Goal: Task Accomplishment & Management: Manage account settings

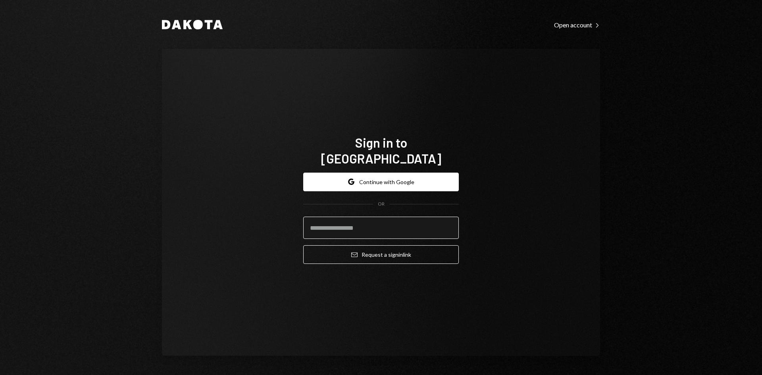
click at [352, 221] on input "email" at bounding box center [381, 228] width 156 height 22
click at [387, 217] on input "email" at bounding box center [381, 228] width 156 height 22
click at [367, 220] on input "email" at bounding box center [381, 228] width 156 height 22
type input "**********"
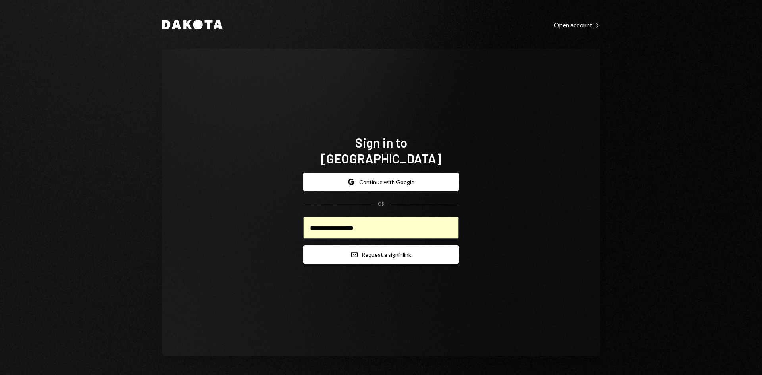
click at [376, 250] on button "Email Request a sign in link" at bounding box center [381, 254] width 156 height 19
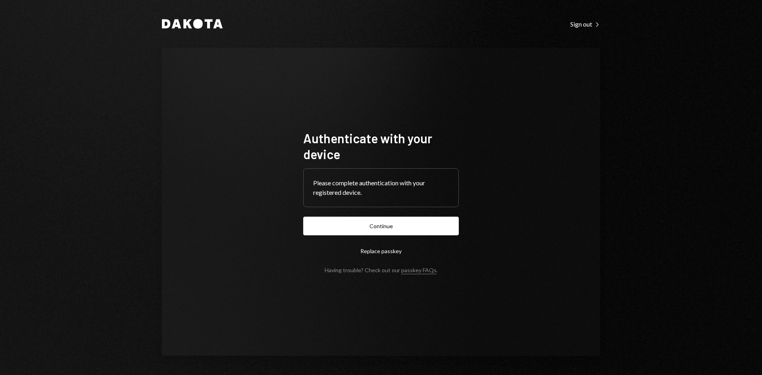
click at [370, 250] on button "Replace passkey" at bounding box center [381, 251] width 156 height 19
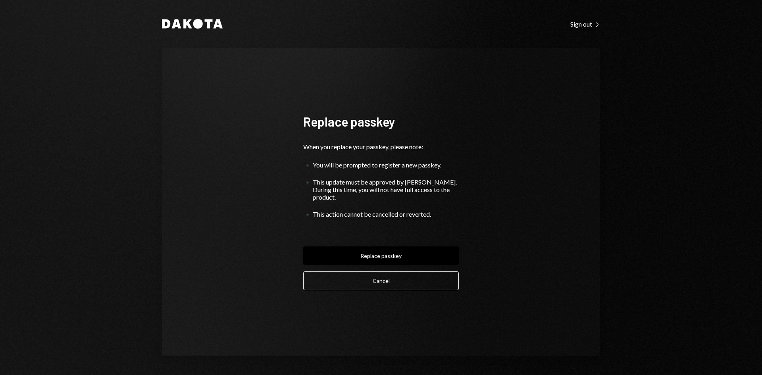
click at [363, 253] on button "Replace passkey" at bounding box center [381, 255] width 156 height 19
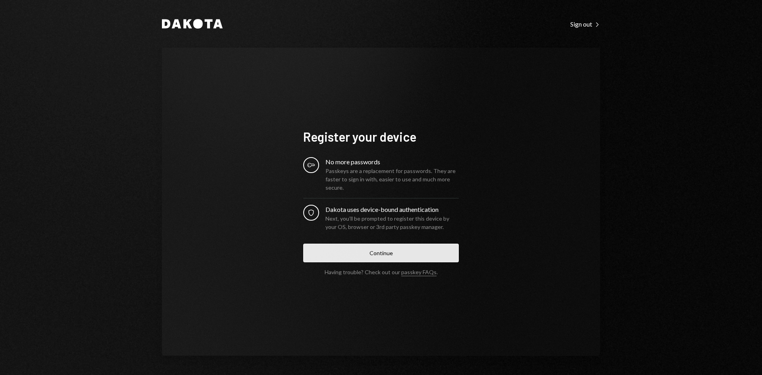
click at [372, 262] on button "Continue" at bounding box center [381, 253] width 156 height 19
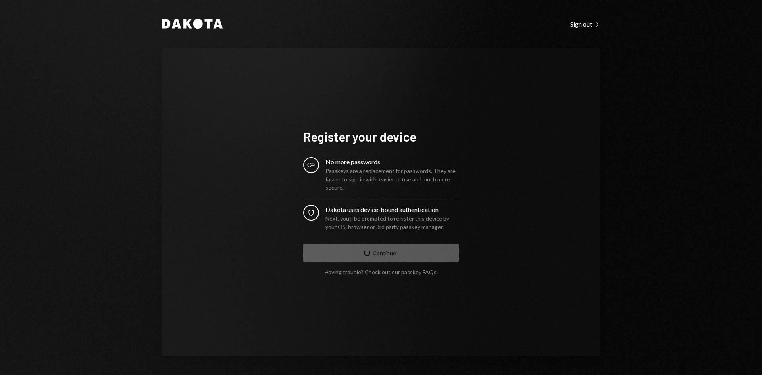
click at [372, 254] on form "Register your device Key No more passwords Passkeys are a replacement for passw…" at bounding box center [381, 202] width 156 height 147
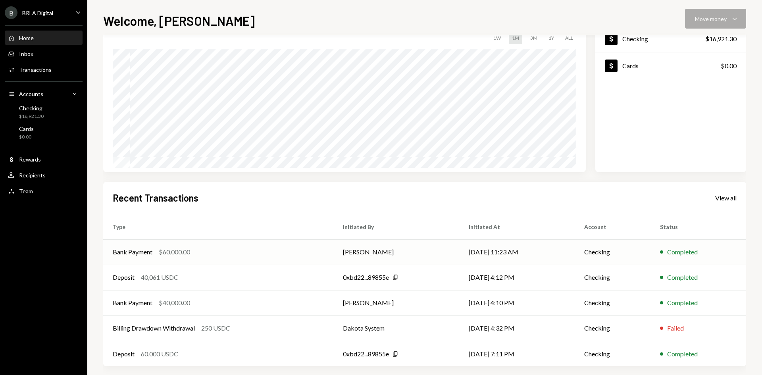
scroll to position [117, 0]
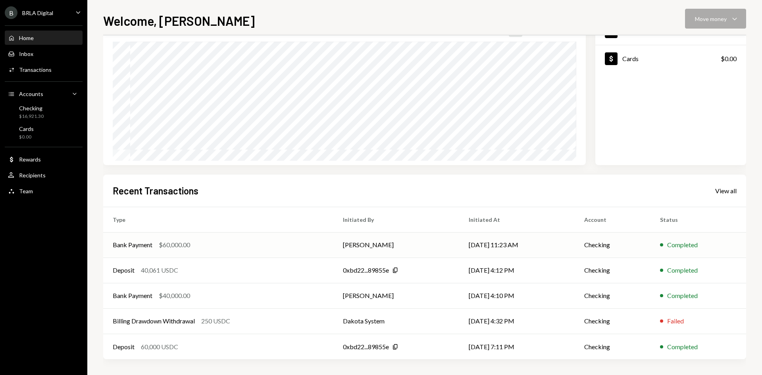
click at [508, 238] on td "[DATE] 11:23 AM" at bounding box center [517, 244] width 116 height 25
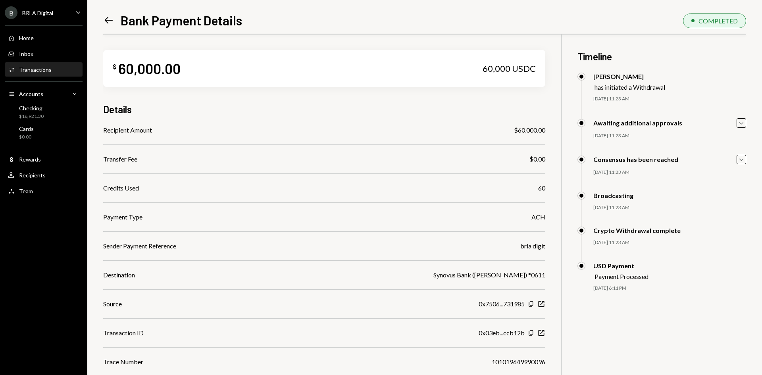
scroll to position [86, 0]
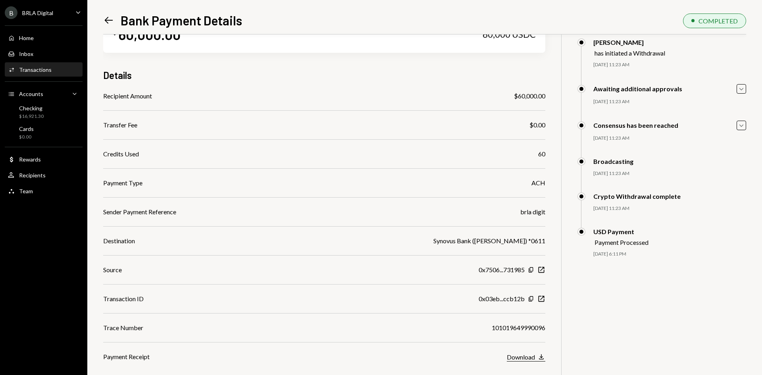
click at [529, 355] on div "Download" at bounding box center [521, 357] width 28 height 8
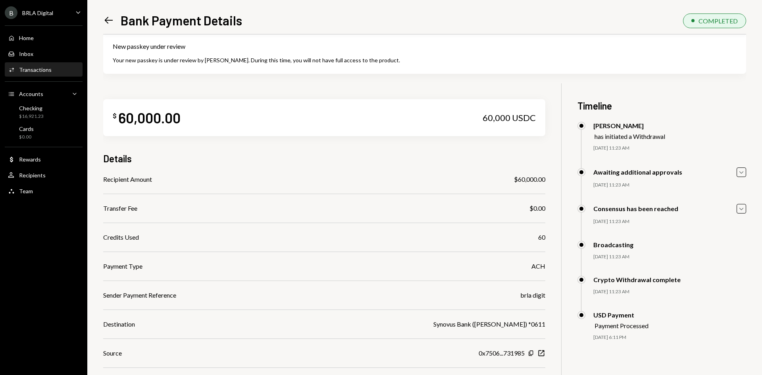
scroll to position [0, 0]
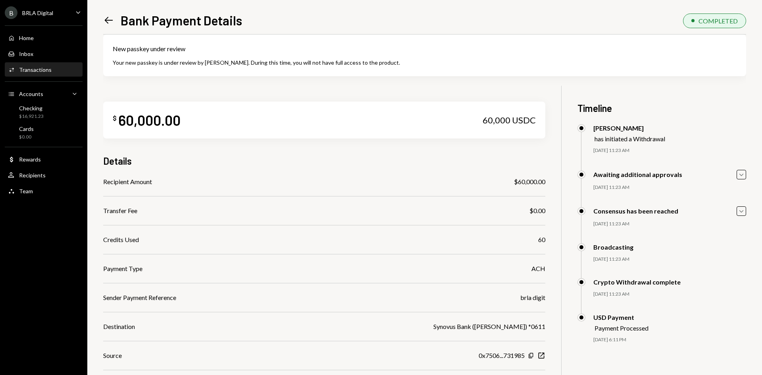
click at [116, 23] on div "Left Arrow Bank Payment Details" at bounding box center [172, 20] width 139 height 16
click at [111, 21] on icon at bounding box center [109, 20] width 8 height 7
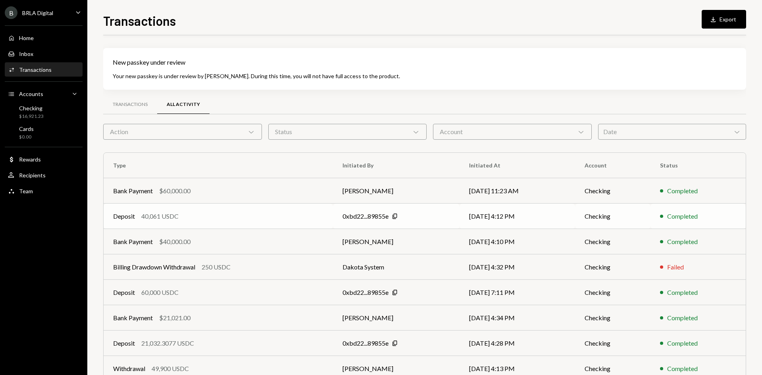
scroll to position [40, 0]
